Goal: Task Accomplishment & Management: Complete application form

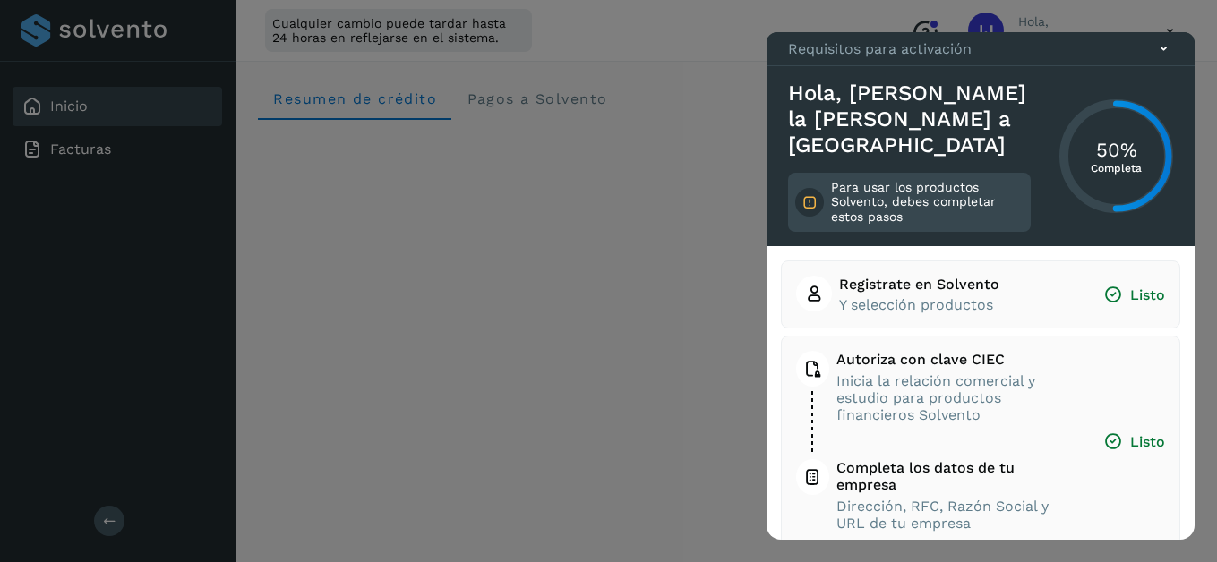
scroll to position [259, 0]
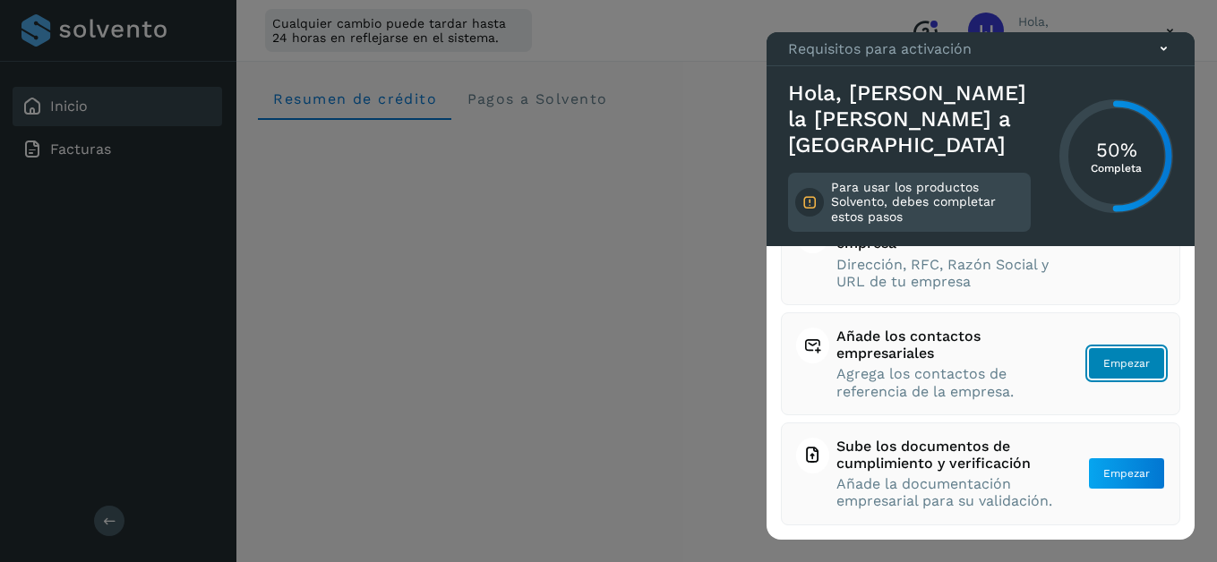
click at [1125, 355] on span "Empezar" at bounding box center [1126, 363] width 47 height 16
click at [1114, 355] on span "Empezar" at bounding box center [1126, 363] width 47 height 16
click at [1103, 355] on span "Empezar" at bounding box center [1126, 363] width 47 height 16
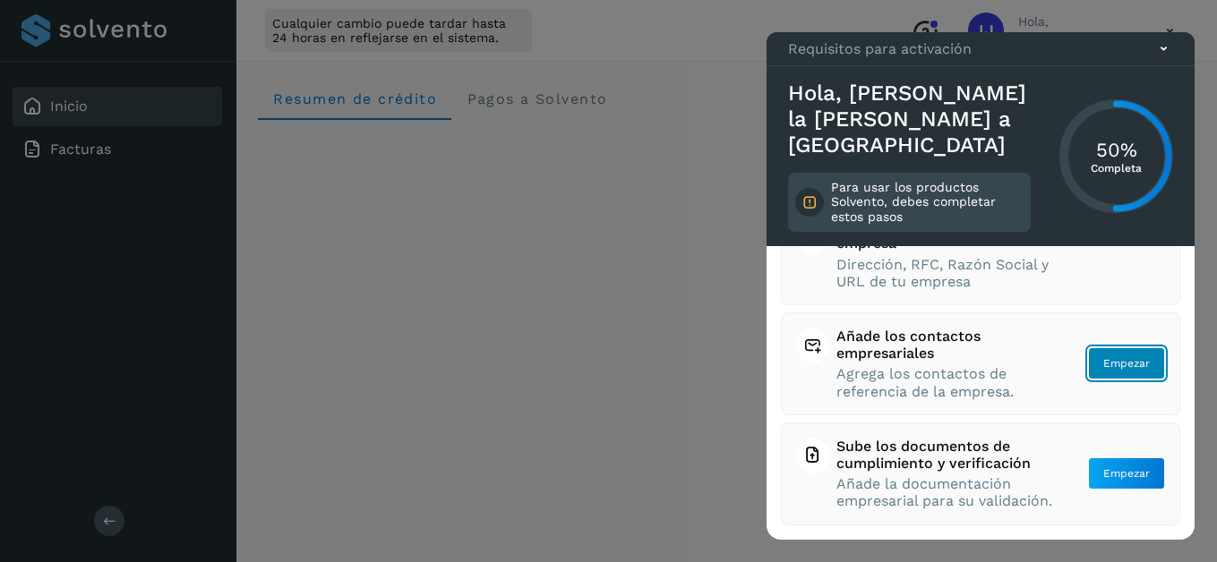
click at [1113, 355] on span "Empezar" at bounding box center [1126, 363] width 47 height 16
click at [910, 335] on span "Añade los contactos empresariales" at bounding box center [945, 345] width 218 height 34
click at [1109, 355] on span "Empezar" at bounding box center [1126, 363] width 47 height 16
click at [1169, 58] on icon at bounding box center [1163, 48] width 19 height 19
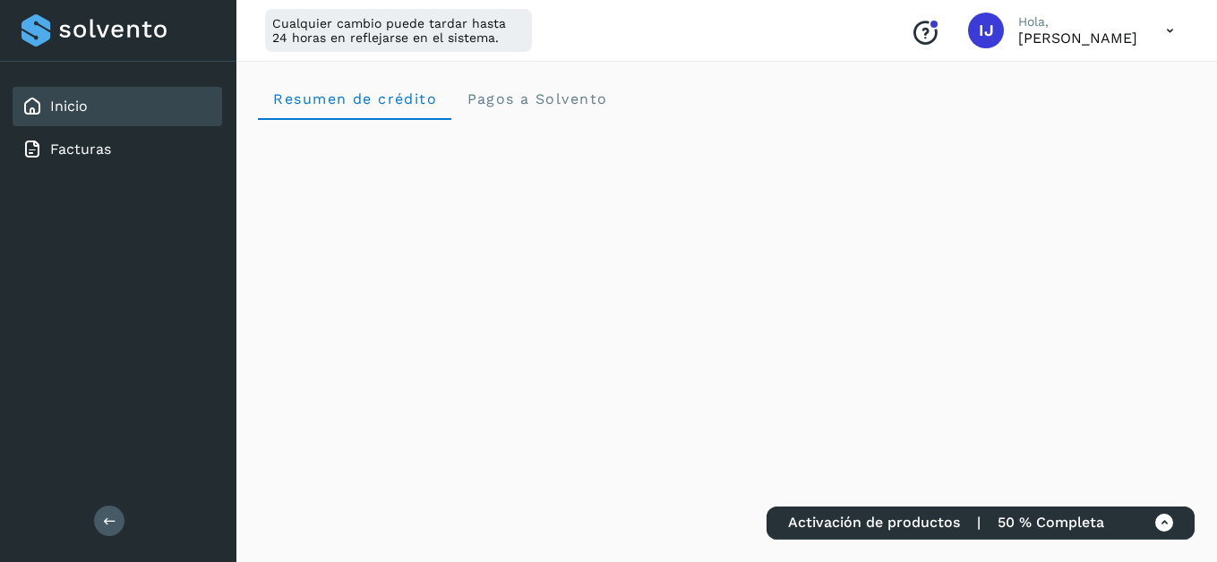
click at [1031, 527] on span "50 % Completa" at bounding box center [1051, 522] width 107 height 17
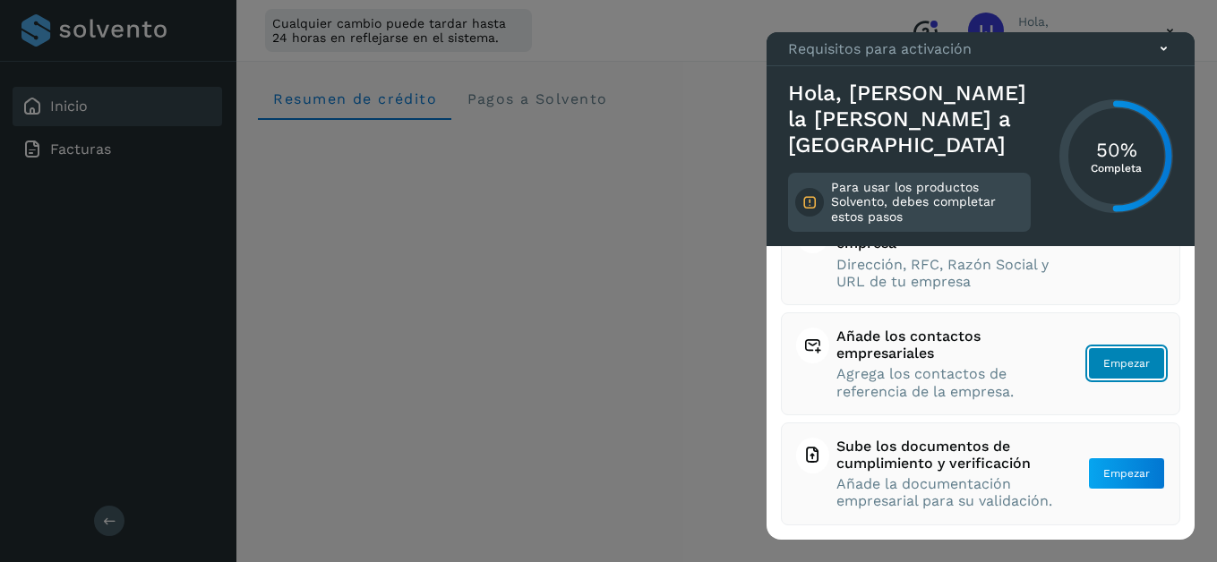
click at [1088, 347] on button "Empezar" at bounding box center [1126, 363] width 77 height 32
click at [1103, 355] on span "Empezar" at bounding box center [1126, 363] width 47 height 16
click at [1109, 347] on button "Empezar" at bounding box center [1126, 363] width 77 height 32
click at [1169, 58] on icon at bounding box center [1163, 48] width 19 height 19
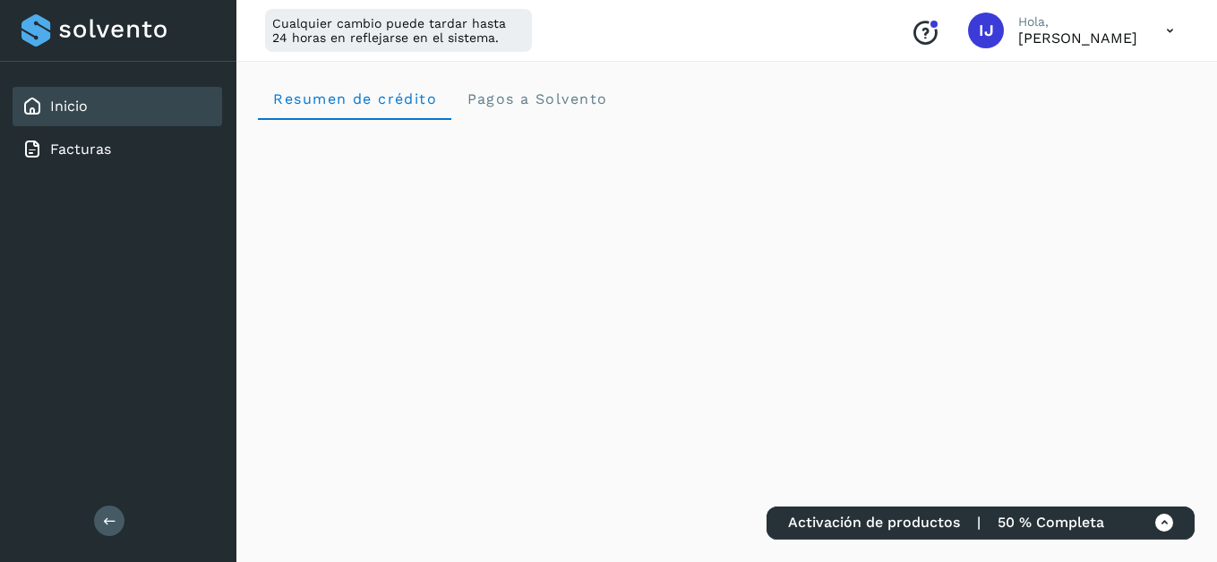
click at [1170, 33] on icon at bounding box center [1170, 31] width 37 height 37
click at [1063, 119] on div "Cerrar sesión" at bounding box center [1080, 116] width 213 height 34
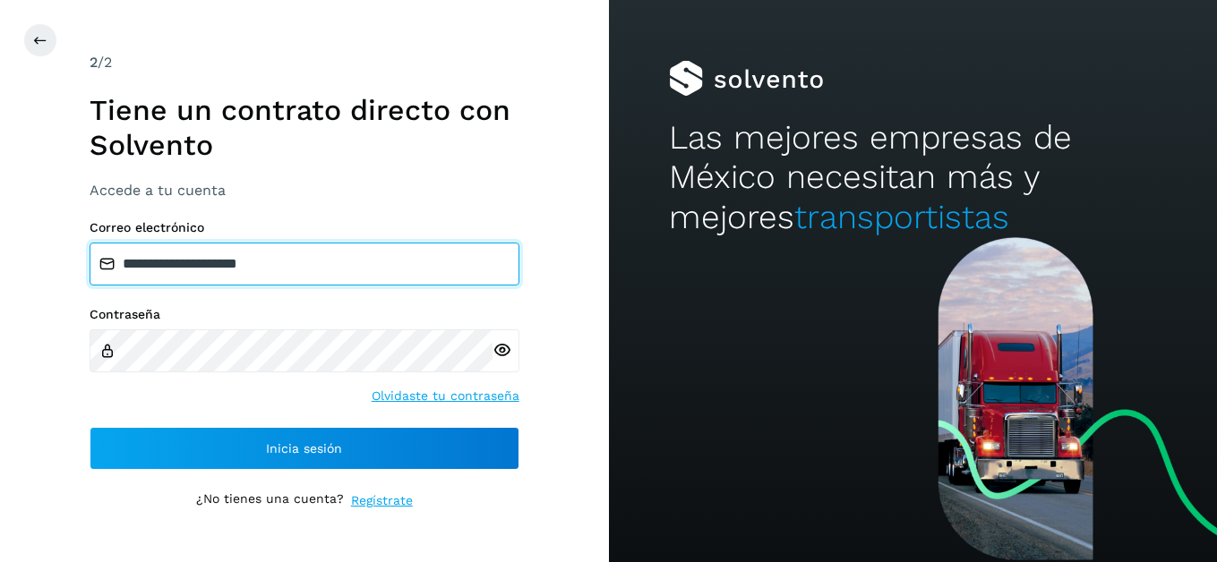
drag, startPoint x: 336, startPoint y: 278, endPoint x: 117, endPoint y: 263, distance: 219.0
click at [117, 263] on input "**********" at bounding box center [305, 264] width 430 height 43
paste input "***"
type input "**********"
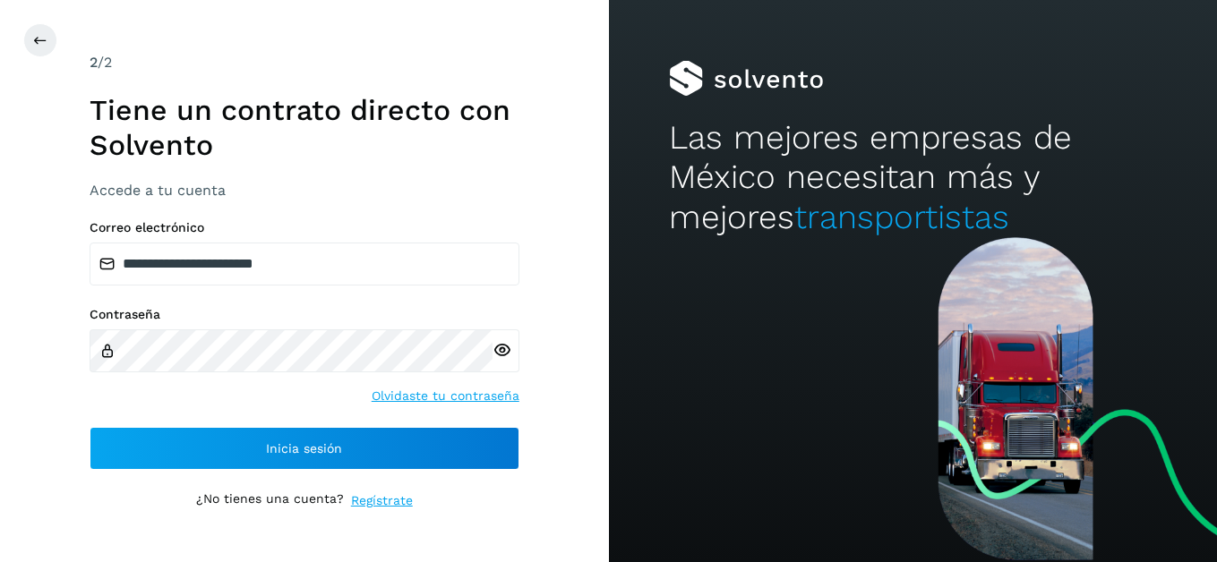
click at [502, 354] on icon at bounding box center [502, 350] width 19 height 19
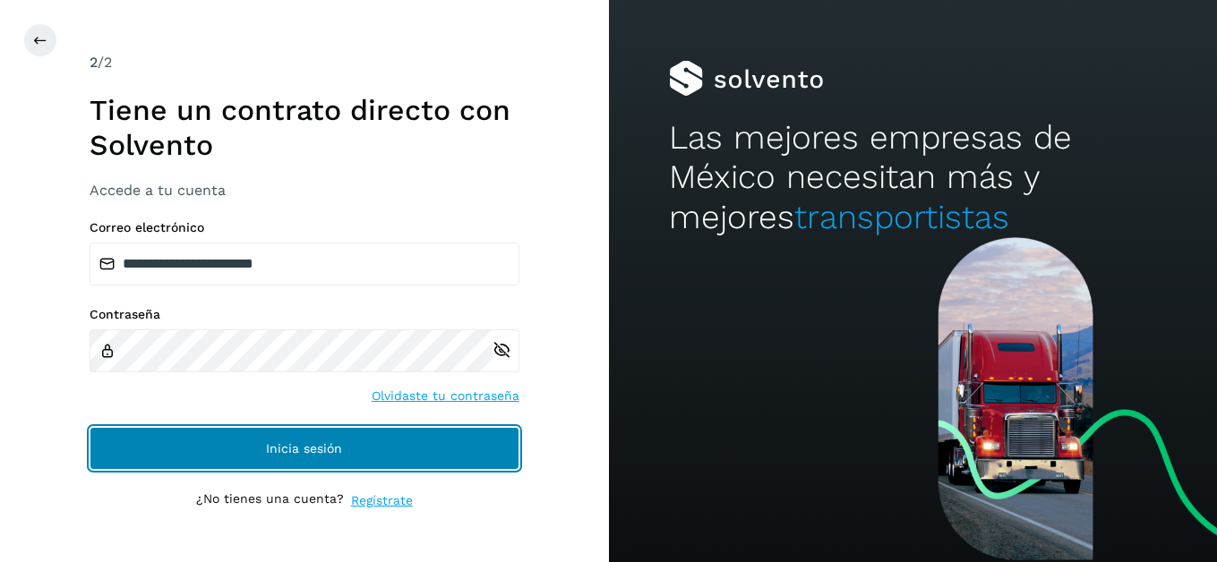
click at [199, 453] on button "Inicia sesión" at bounding box center [305, 448] width 430 height 43
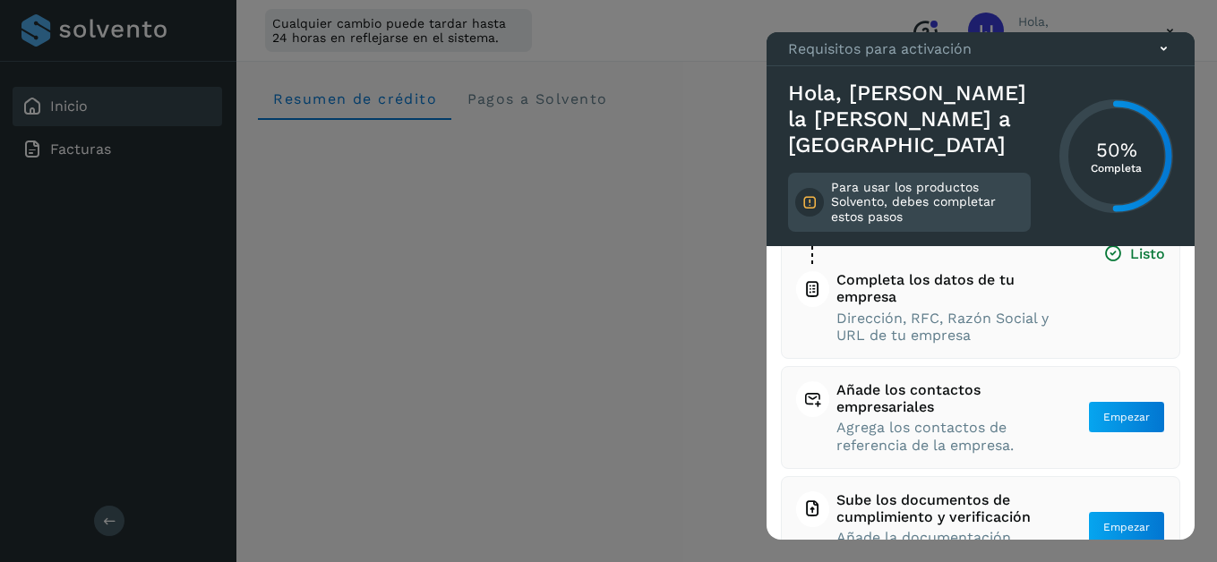
scroll to position [193, 0]
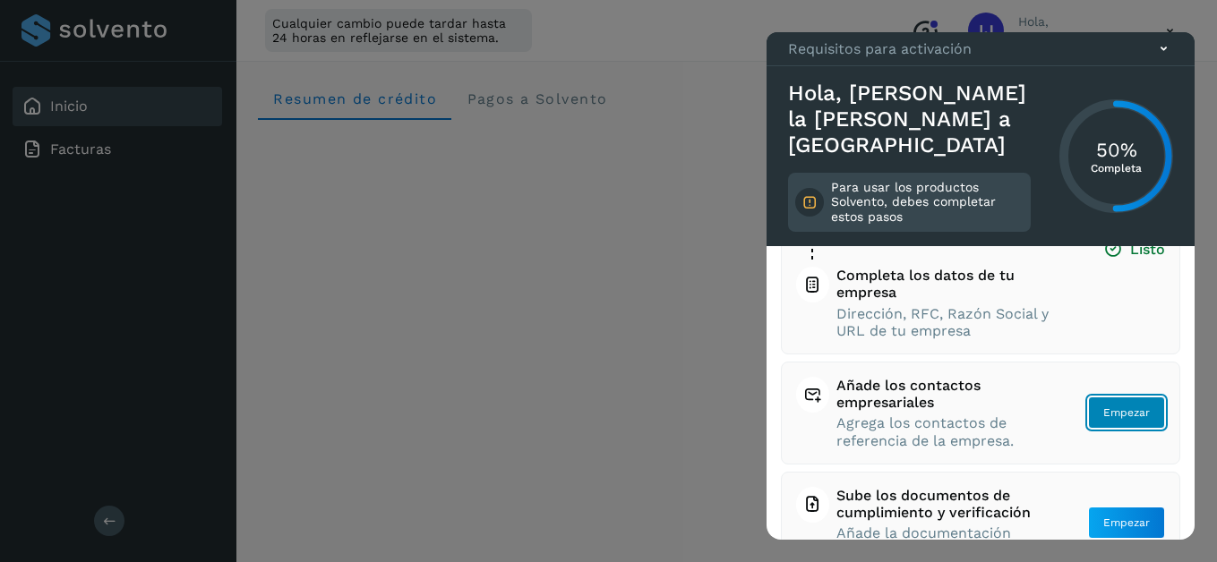
click at [1113, 411] on span "Empezar" at bounding box center [1126, 413] width 47 height 16
click at [1112, 414] on span "Empezar" at bounding box center [1126, 413] width 47 height 16
click at [1112, 409] on span "Empezar" at bounding box center [1126, 413] width 47 height 16
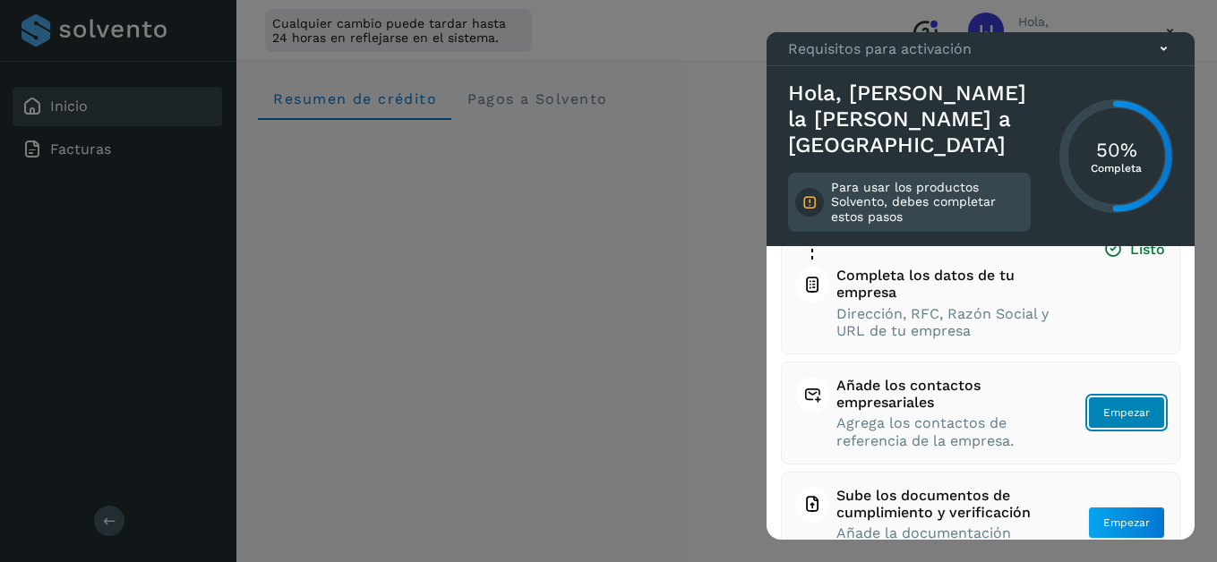
click at [1112, 409] on span "Empezar" at bounding box center [1126, 413] width 47 height 16
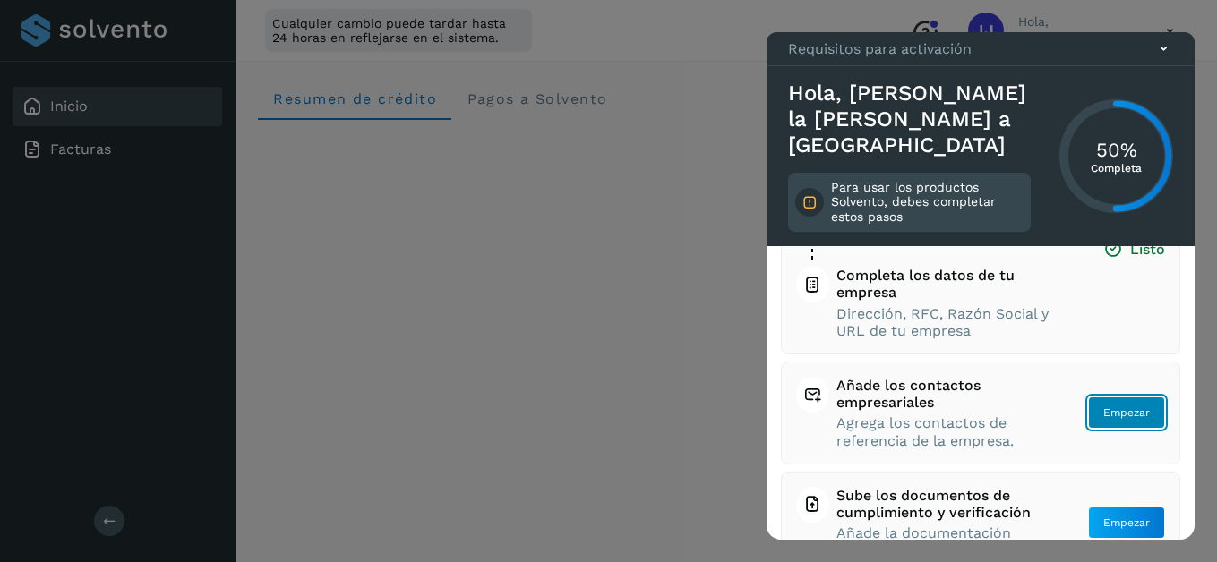
click at [1112, 409] on span "Empezar" at bounding box center [1126, 413] width 47 height 16
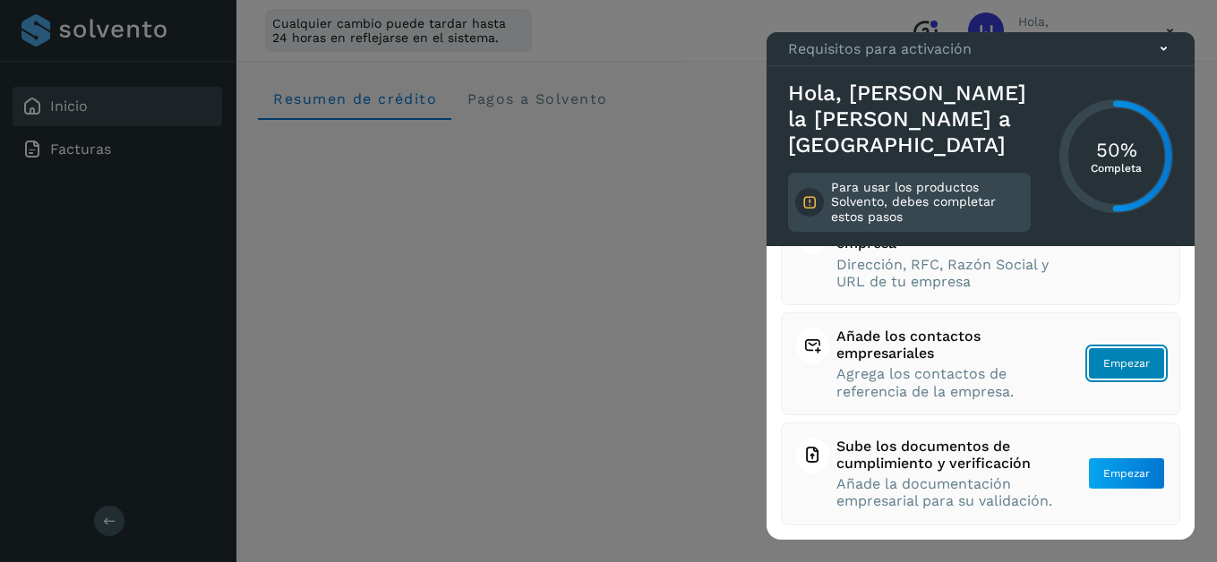
scroll to position [259, 0]
click at [1108, 355] on span "Empezar" at bounding box center [1126, 363] width 47 height 16
click at [1108, 347] on button "Empezar" at bounding box center [1126, 363] width 77 height 32
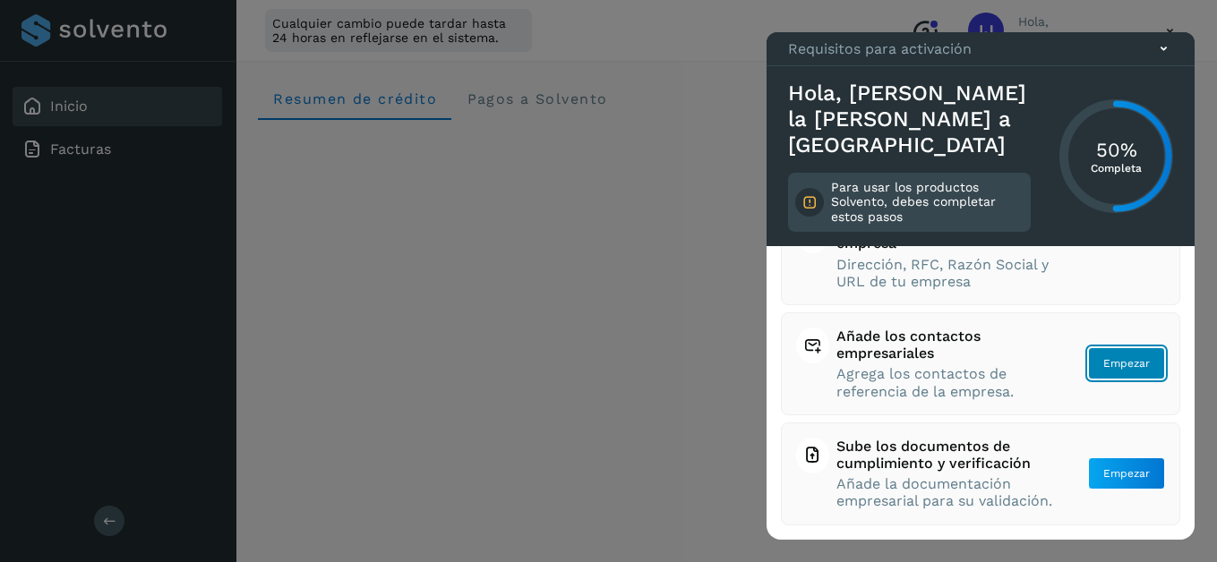
click at [1108, 347] on button "Empezar" at bounding box center [1126, 363] width 77 height 32
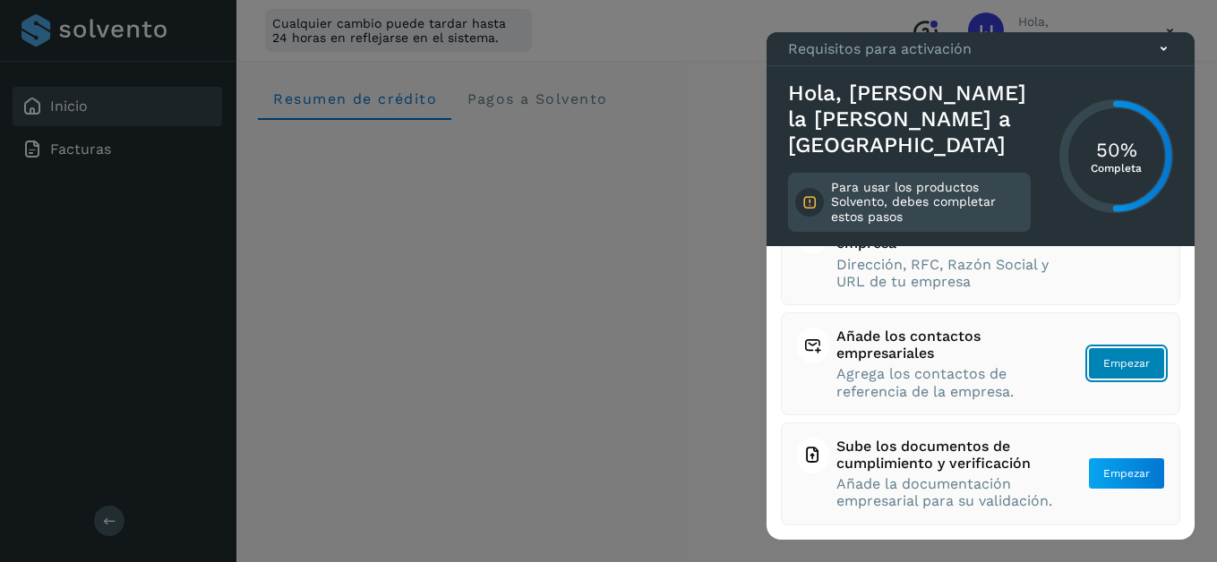
click at [1108, 347] on button "Empezar" at bounding box center [1126, 363] width 77 height 32
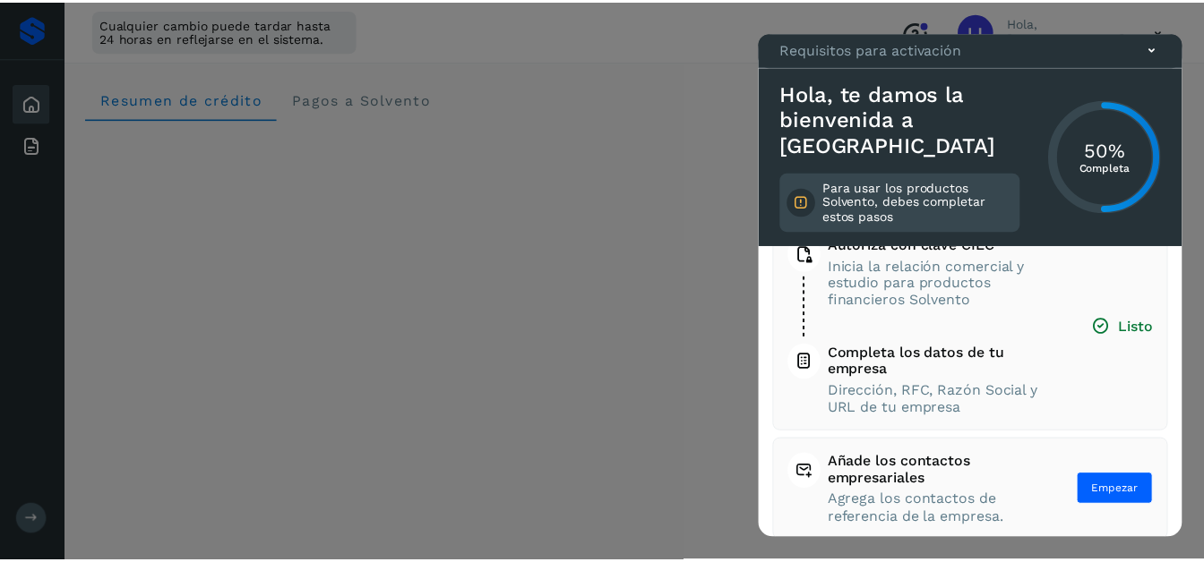
scroll to position [259, 0]
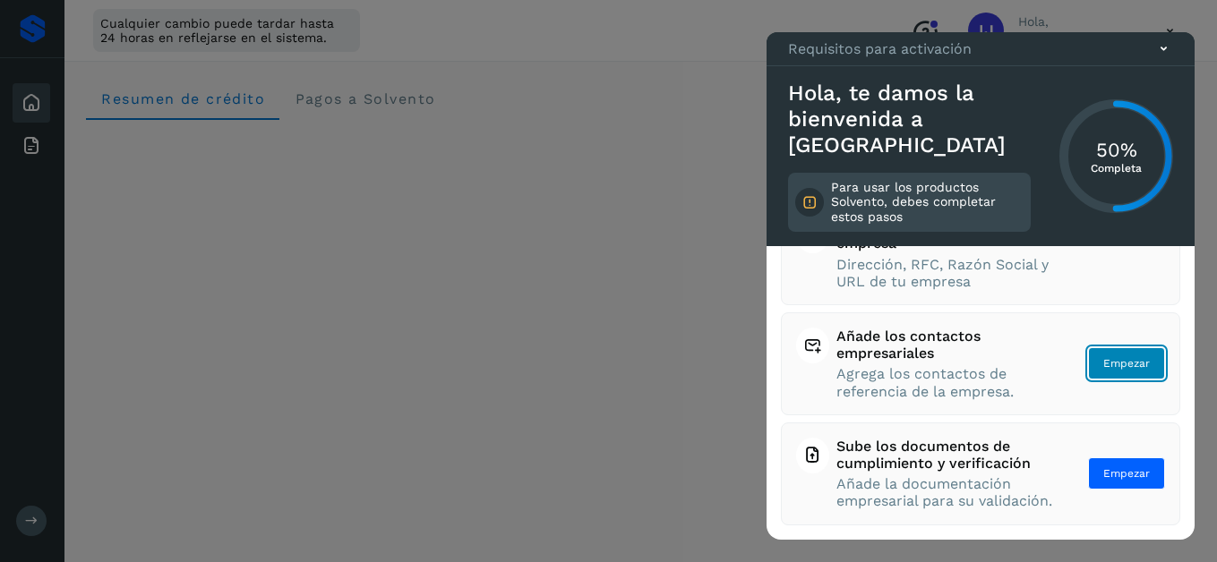
click at [1124, 355] on span "Empezar" at bounding box center [1126, 363] width 47 height 16
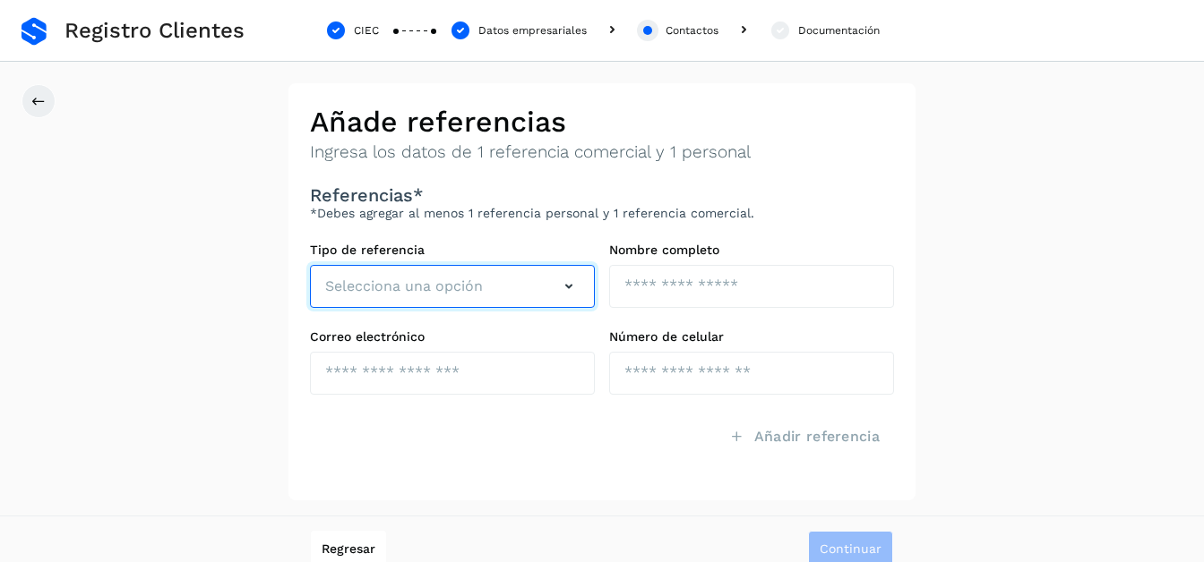
click at [500, 279] on button "Selecciona una opción" at bounding box center [452, 286] width 285 height 43
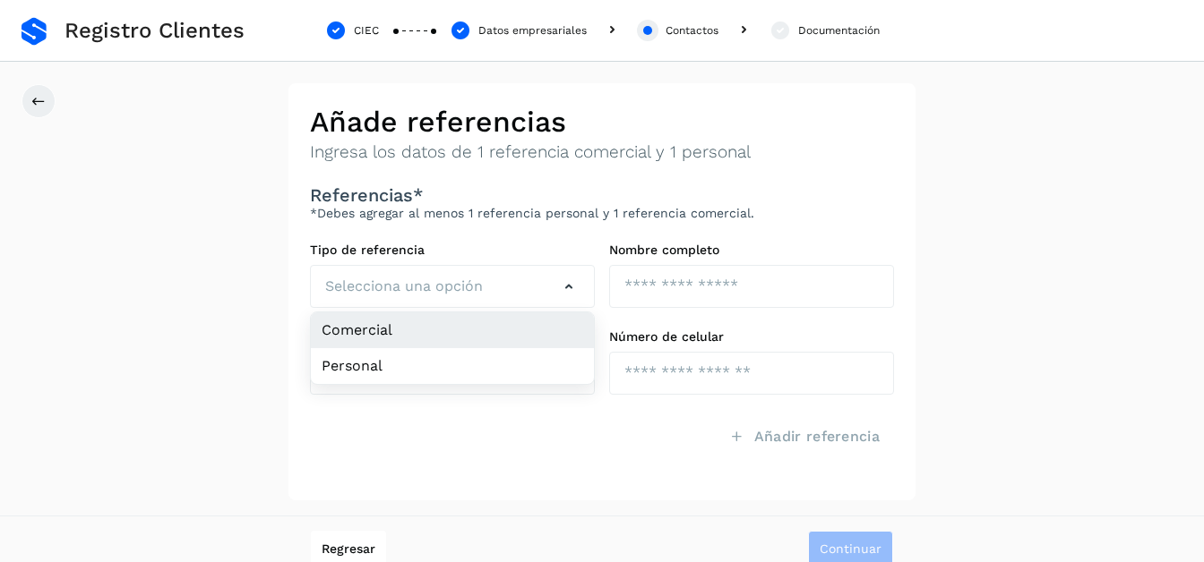
click at [436, 328] on li "Comercial" at bounding box center [452, 331] width 283 height 36
